Goal: Task Accomplishment & Management: Complete application form

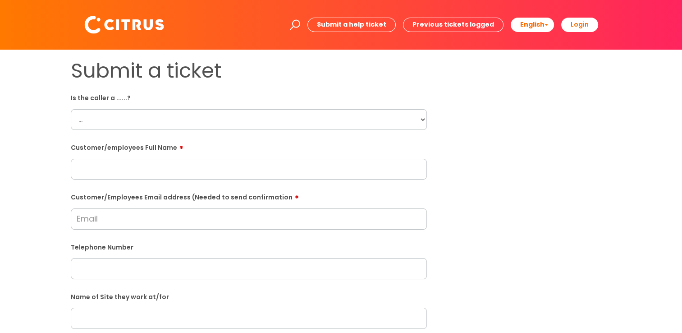
click at [122, 221] on input "Customer/Employees Email address (Needed to send confirmation" at bounding box center [249, 218] width 356 height 21
click at [110, 181] on form "Is the caller a ......? ... Citrus Customer Citrus Employee [DEMOGRAPHIC_DATA] …" at bounding box center [249, 326] width 356 height 473
click at [98, 155] on div "Customer/employees Full Name" at bounding box center [249, 160] width 356 height 40
click at [101, 168] on input "text" at bounding box center [249, 169] width 356 height 21
paste input "Bakary"
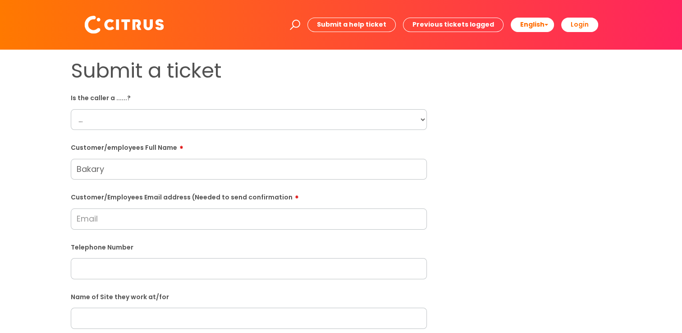
type input "Bakary"
click at [105, 125] on select "... Citrus Customer Citrus Employee Contractor Supplier" at bounding box center [249, 119] width 356 height 21
select select "Citrus Employee"
click at [71, 109] on select "... Citrus Customer Citrus Employee Contractor Supplier" at bounding box center [249, 119] width 356 height 21
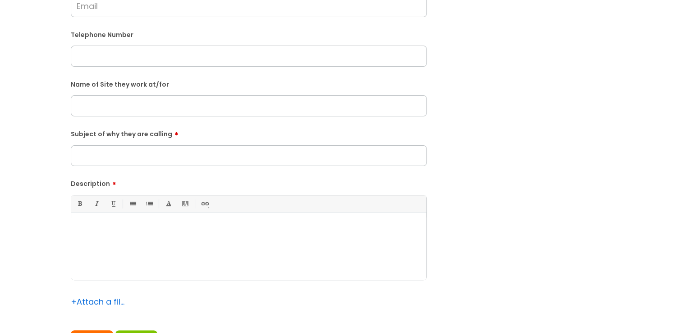
scroll to position [316, 0]
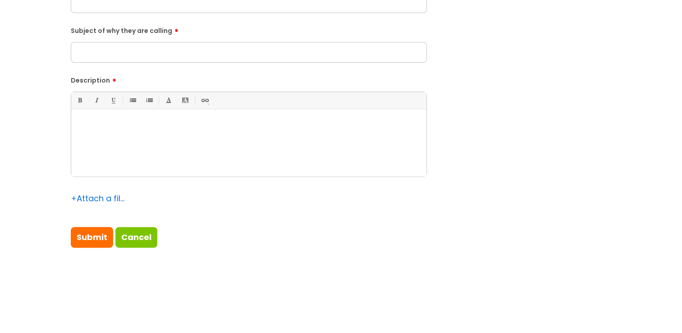
click at [142, 133] on div at bounding box center [248, 145] width 355 height 62
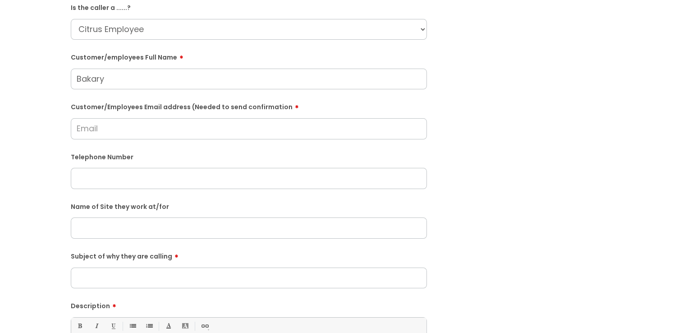
click at [134, 173] on input "text" at bounding box center [249, 178] width 356 height 21
paste input "07863254520"
click at [97, 180] on input "07863254520" at bounding box center [249, 178] width 356 height 21
click at [106, 178] on input "07863254520" at bounding box center [249, 178] width 356 height 21
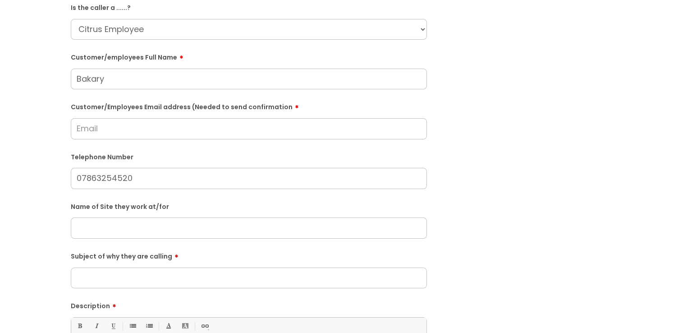
click at [99, 179] on input "07863254520" at bounding box center [249, 178] width 356 height 21
type input "07863254520"
click at [128, 237] on input "text" at bounding box center [249, 227] width 356 height 21
click at [163, 225] on input "text" at bounding box center [249, 227] width 356 height 21
type input "Portsmouth"
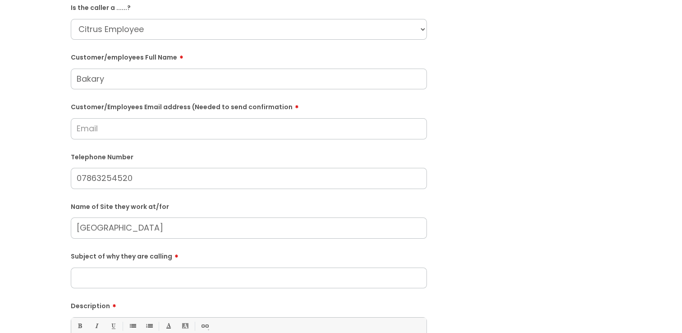
drag, startPoint x: 163, startPoint y: 260, endPoint x: 160, endPoint y: 263, distance: 4.8
click at [160, 263] on div "Subject of why they are calling" at bounding box center [249, 268] width 356 height 40
drag, startPoint x: 160, startPoint y: 263, endPoint x: 145, endPoint y: 274, distance: 18.1
click at [145, 274] on input "Subject of why they are calling" at bounding box center [249, 277] width 356 height 21
type input "Arrival"
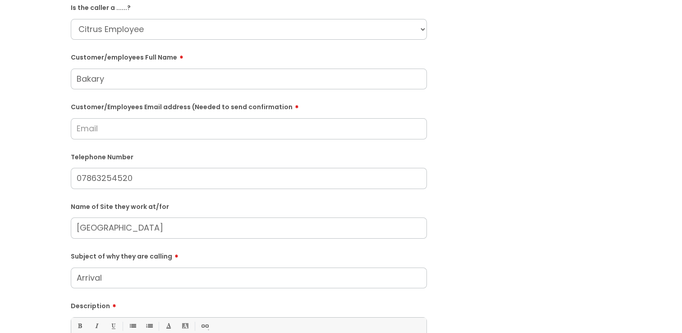
click at [160, 138] on input "Customer/Employees Email address (Needed to send confirmation" at bounding box center [249, 128] width 356 height 21
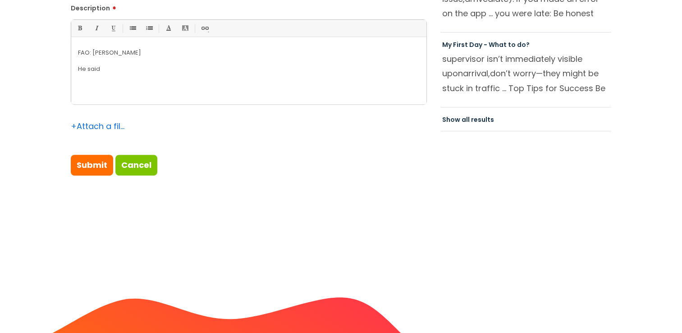
scroll to position [316, 0]
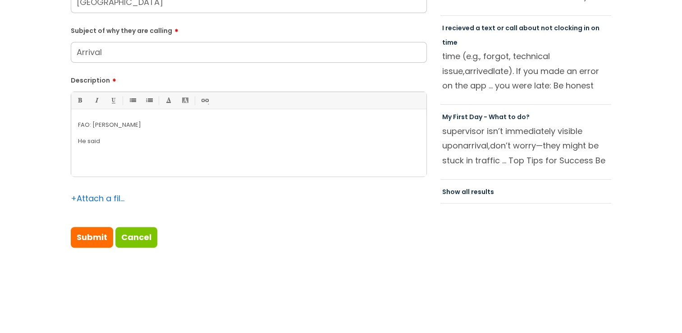
click at [133, 161] on div "FAO: Martha He said" at bounding box center [248, 145] width 355 height 62
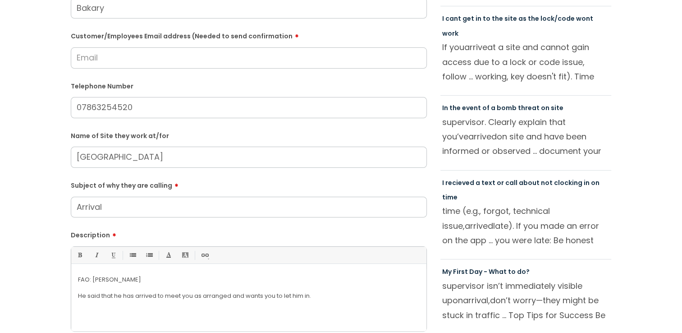
scroll to position [45, 0]
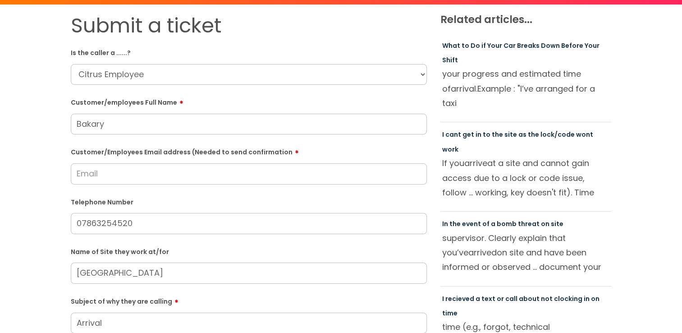
click at [145, 177] on input "Customer/Employees Email address (Needed to send confirmation" at bounding box center [249, 173] width 356 height 21
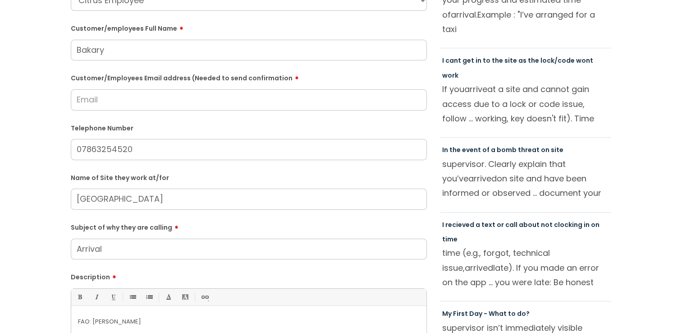
scroll to position [225, 0]
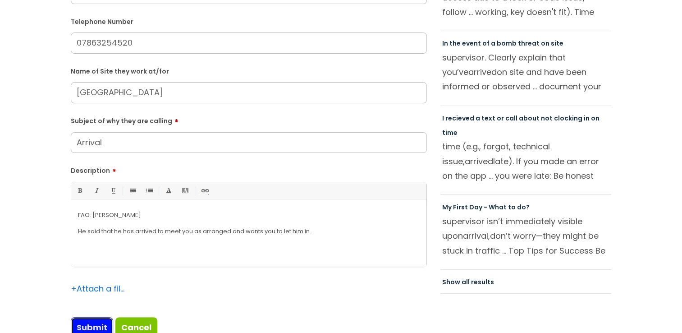
click at [98, 327] on input "Submit" at bounding box center [92, 327] width 42 height 21
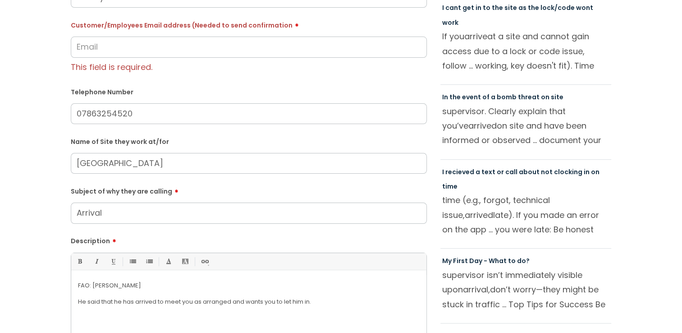
scroll to position [90, 0]
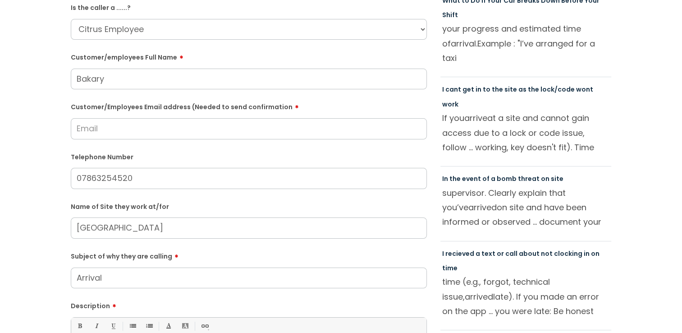
click at [142, 135] on input "Customer/Employees Email address (Needed to send confirmation" at bounding box center [249, 128] width 356 height 21
type input "U"
type input "u"
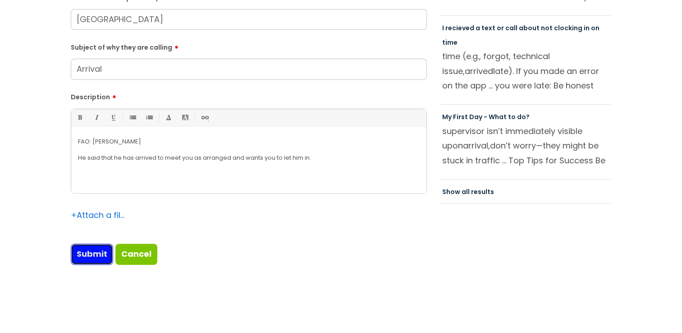
click at [98, 243] on input "Submit" at bounding box center [92, 253] width 42 height 21
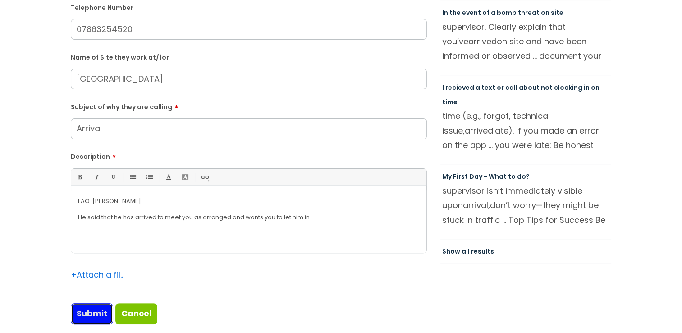
scroll to position [107, 0]
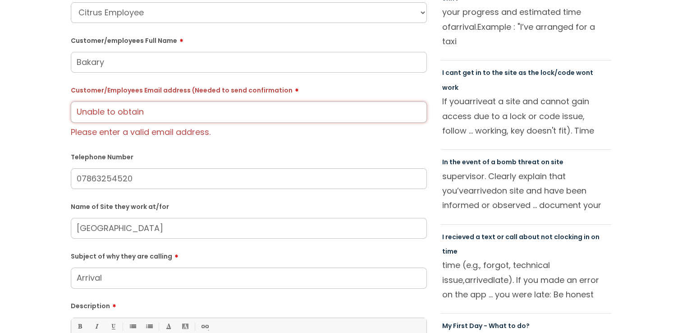
click at [169, 117] on input "Unable to obtain" at bounding box center [249, 111] width 356 height 21
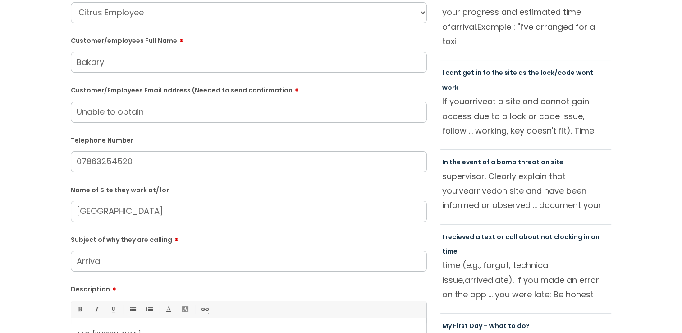
paste input "hello@citrus-services.co.uk"
drag, startPoint x: 272, startPoint y: 115, endPoint x: -117, endPoint y: 87, distance: 390.1
click at [0, 87] on html "Enter your search term here... Search Submit a help ticket Previous tickets log…" at bounding box center [341, 59] width 682 height 333
paste input "email"
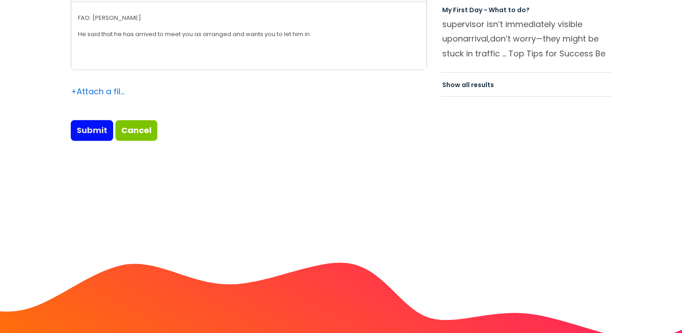
type input "hello@citrus-services.co.uk"
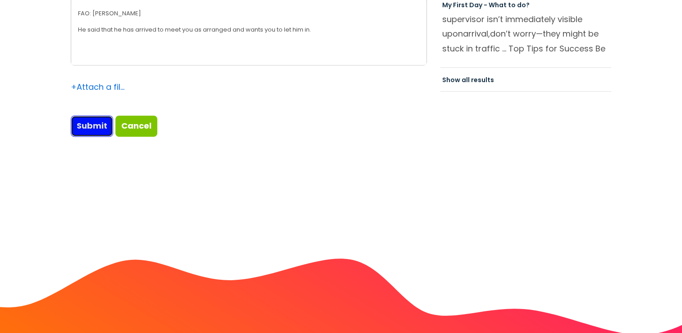
click at [90, 129] on input "Submit" at bounding box center [92, 125] width 42 height 21
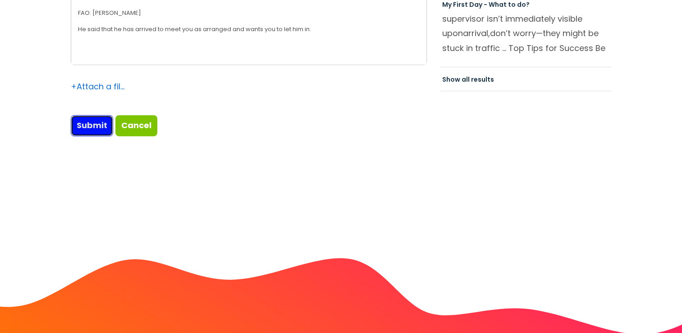
type input "Please Wait..."
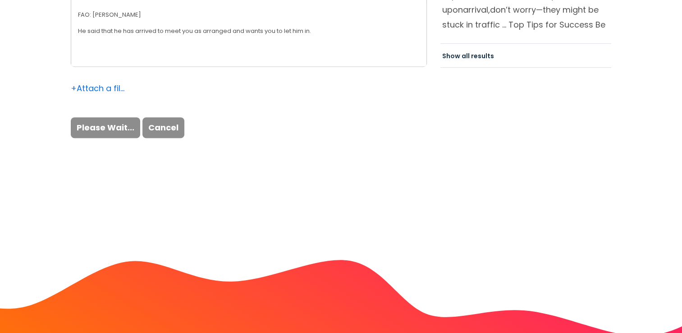
scroll to position [458, 0]
